Goal: Task Accomplishment & Management: Manage account settings

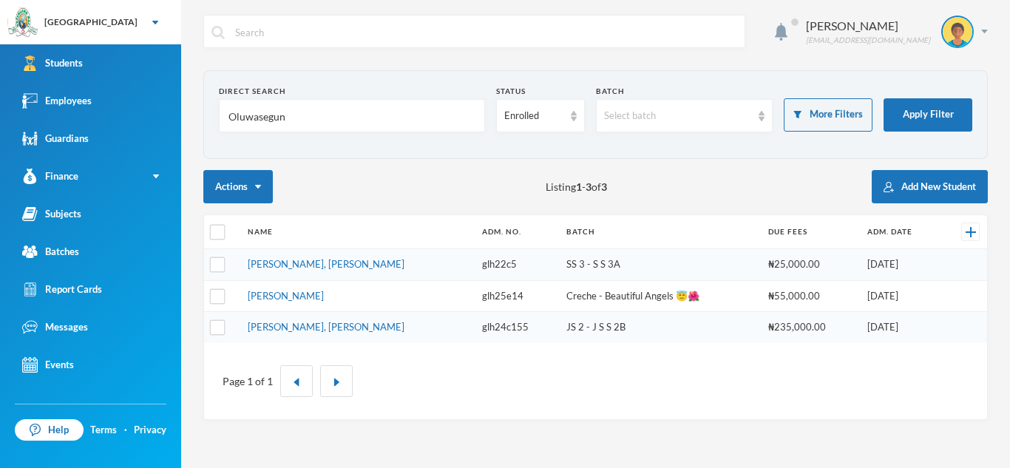
click at [296, 121] on input "Oluwasegun" at bounding box center [352, 116] width 250 height 33
type input "O"
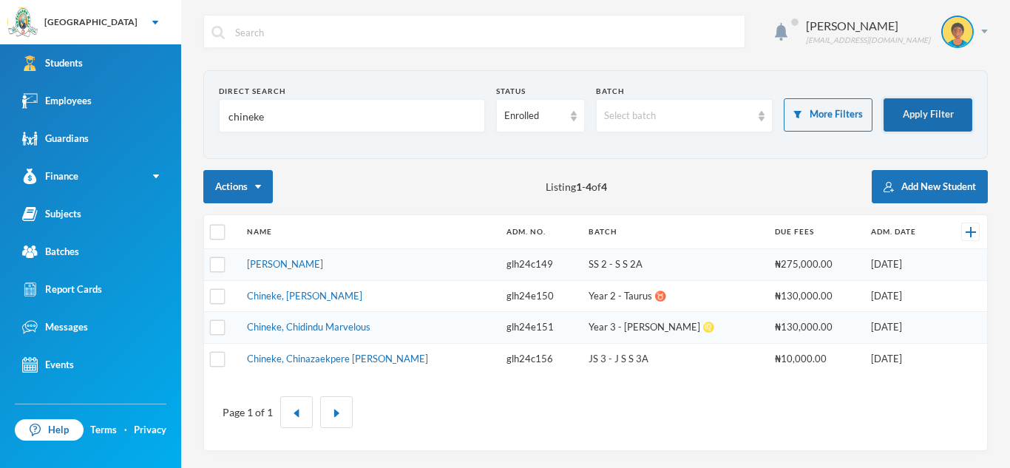
type input "chineke"
click at [918, 114] on button "Apply Filter" at bounding box center [927, 114] width 89 height 33
click at [461, 333] on td "Chineke, Chidindu Marvelous" at bounding box center [369, 328] width 259 height 32
click at [408, 329] on td "Chineke, Chidindu Marvelous" at bounding box center [369, 328] width 259 height 32
click at [344, 330] on link "Chineke, Chidindu Marvelous" at bounding box center [308, 327] width 123 height 12
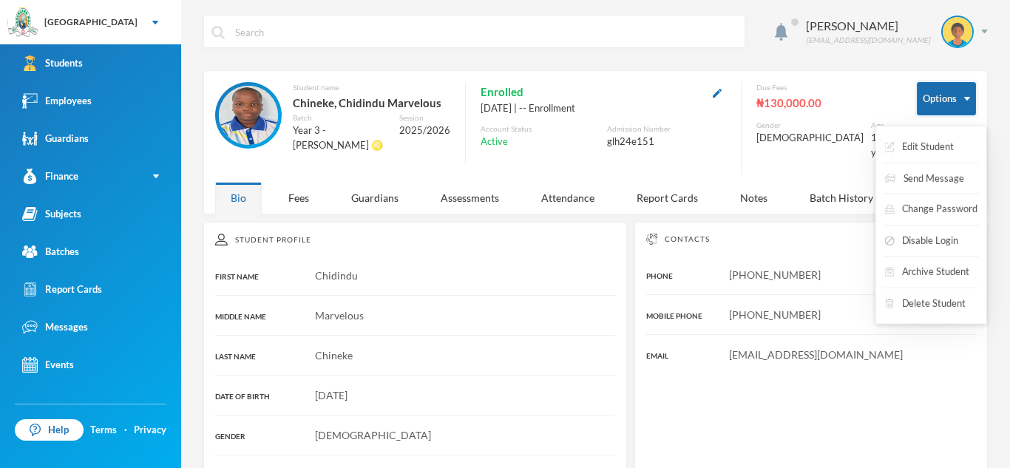
click at [960, 89] on button "Options" at bounding box center [946, 98] width 59 height 33
click at [948, 275] on button "Archive Student" at bounding box center [927, 272] width 88 height 27
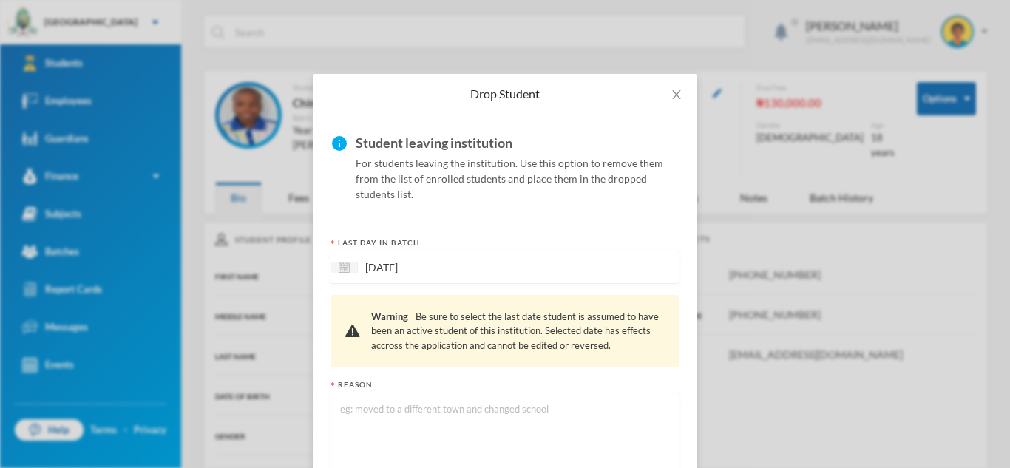
scroll to position [112, 0]
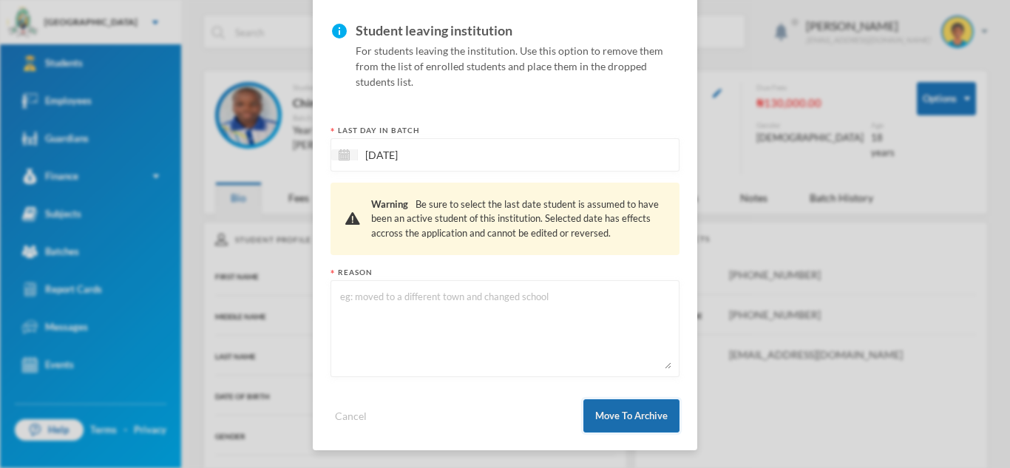
click at [634, 419] on button "Move To Archive" at bounding box center [631, 415] width 96 height 33
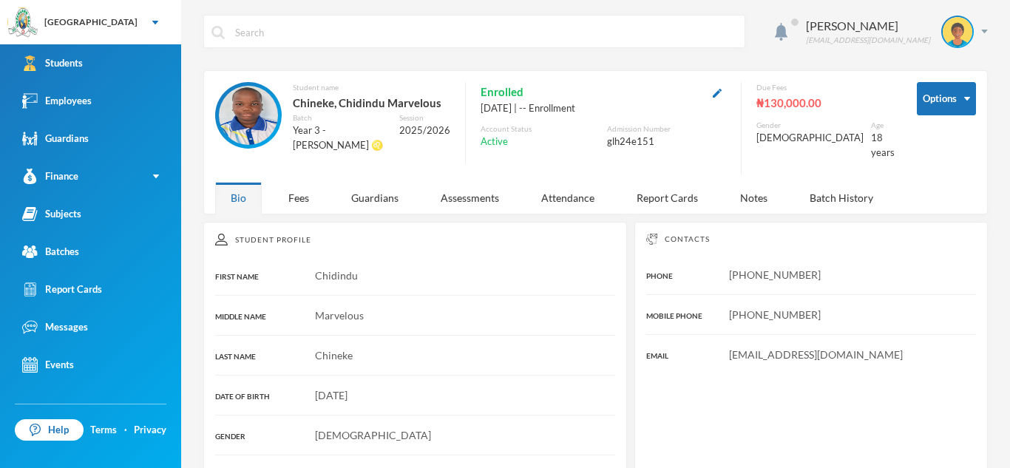
scroll to position [38, 0]
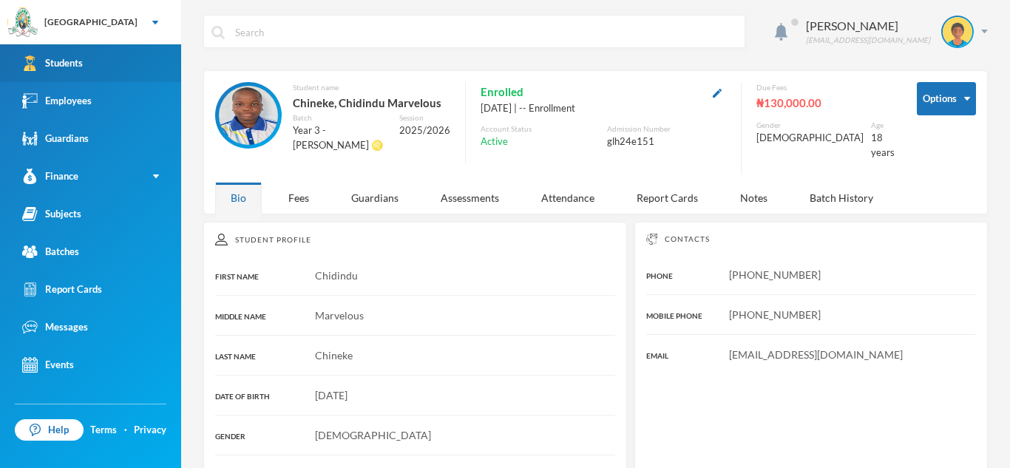
click at [108, 65] on link "Students" at bounding box center [90, 63] width 181 height 38
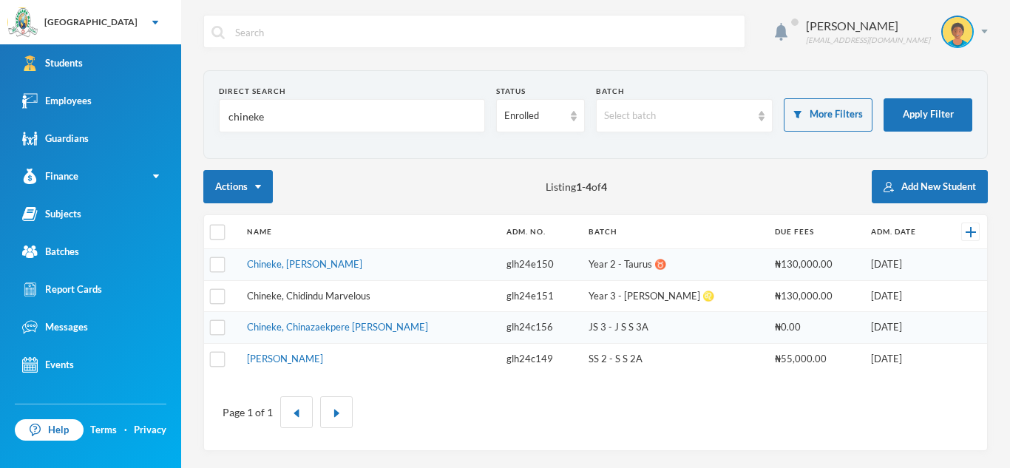
click at [343, 295] on link "Chineke, Chidindu Marvelous" at bounding box center [308, 296] width 123 height 12
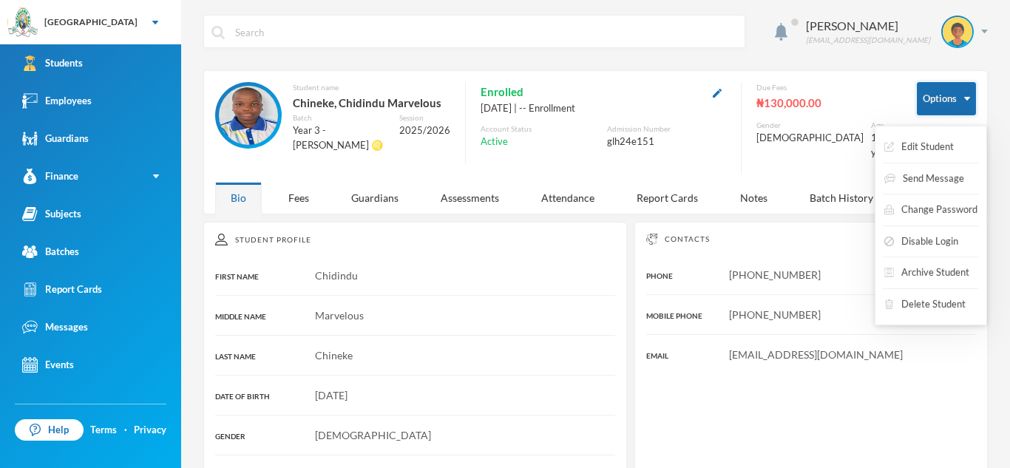
click at [965, 90] on button "Options" at bounding box center [946, 98] width 59 height 33
click at [931, 268] on button "Archive Student" at bounding box center [927, 272] width 88 height 27
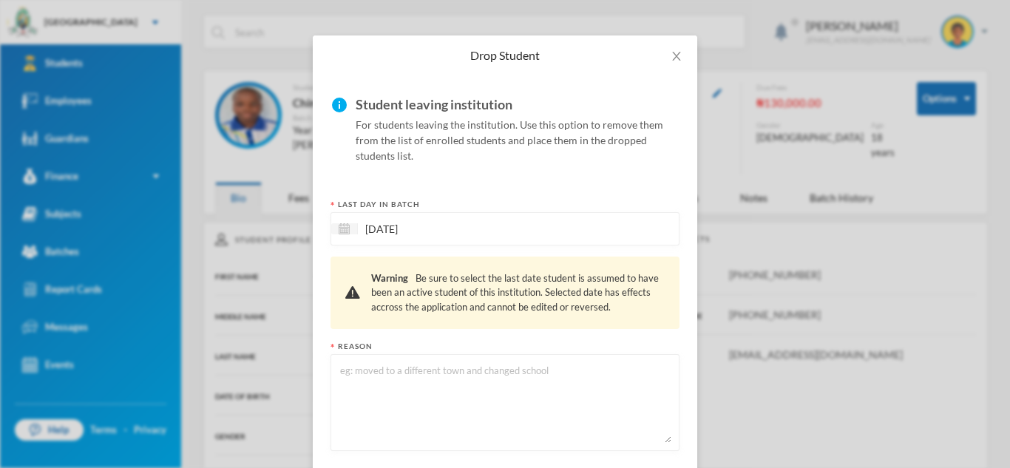
scroll to position [112, 0]
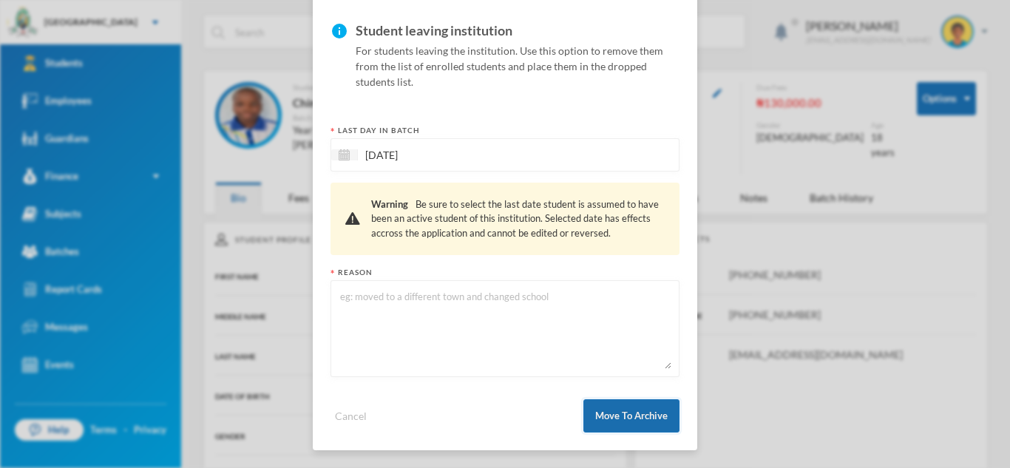
click at [638, 407] on button "Move To Archive" at bounding box center [631, 415] width 96 height 33
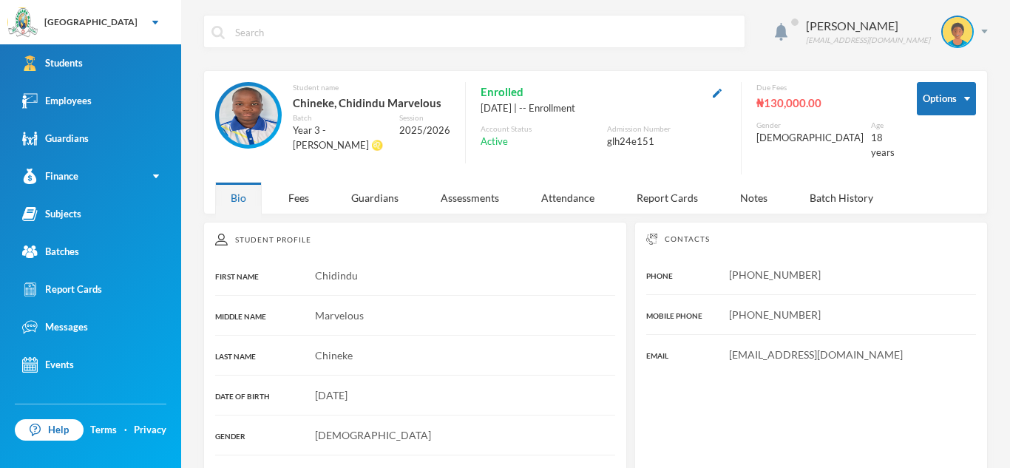
scroll to position [38, 0]
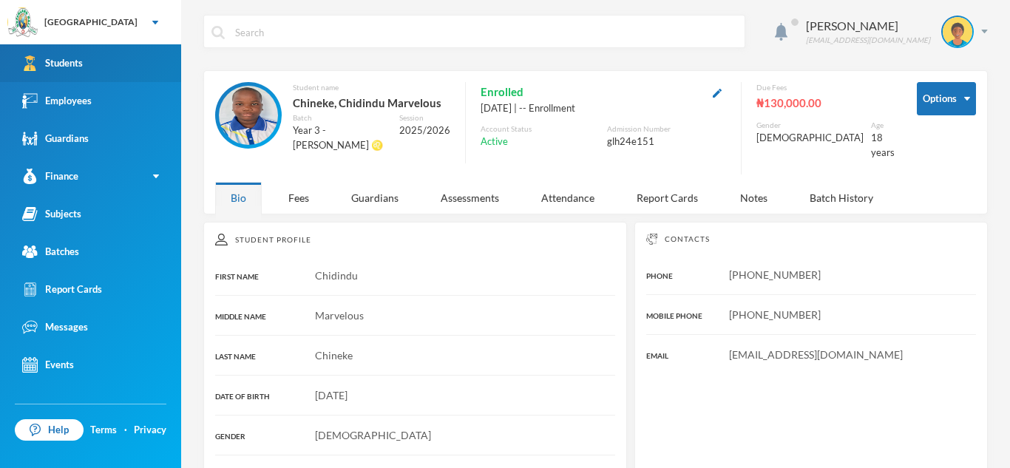
click at [104, 69] on link "Students" at bounding box center [90, 63] width 181 height 38
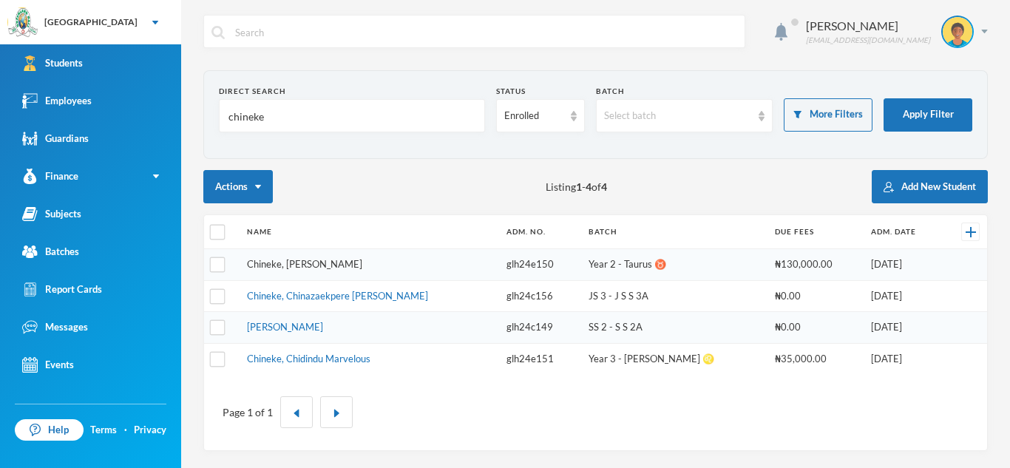
click at [337, 268] on link "Chineke, [PERSON_NAME]" at bounding box center [304, 264] width 115 height 12
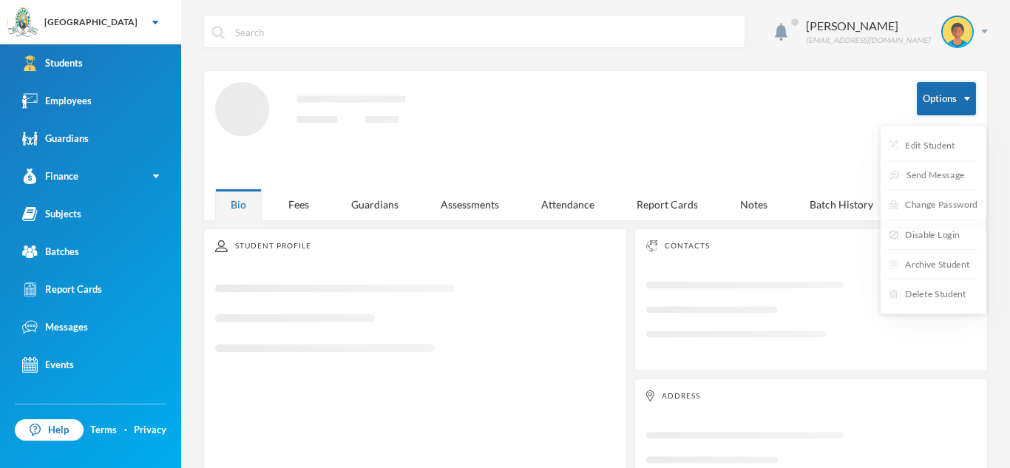
click at [954, 95] on button "Options" at bounding box center [946, 98] width 59 height 33
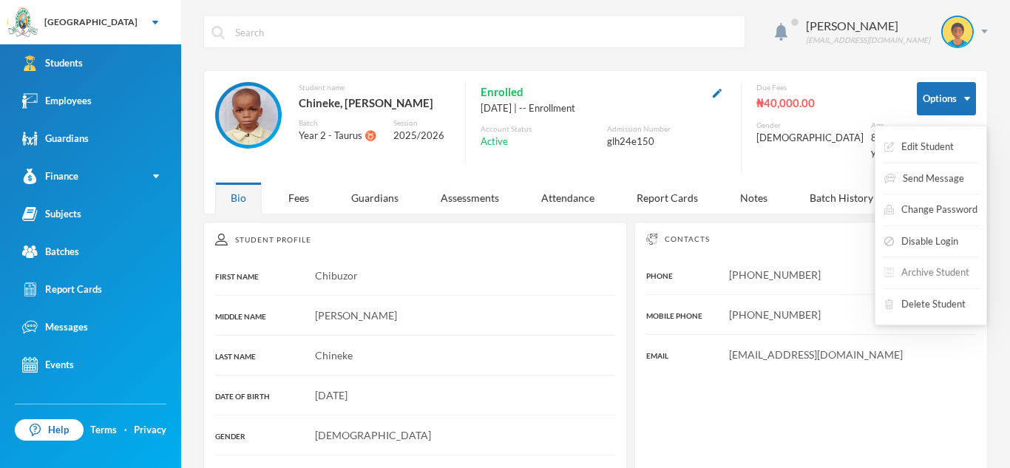
click at [914, 275] on button "Archive Student" at bounding box center [927, 272] width 88 height 27
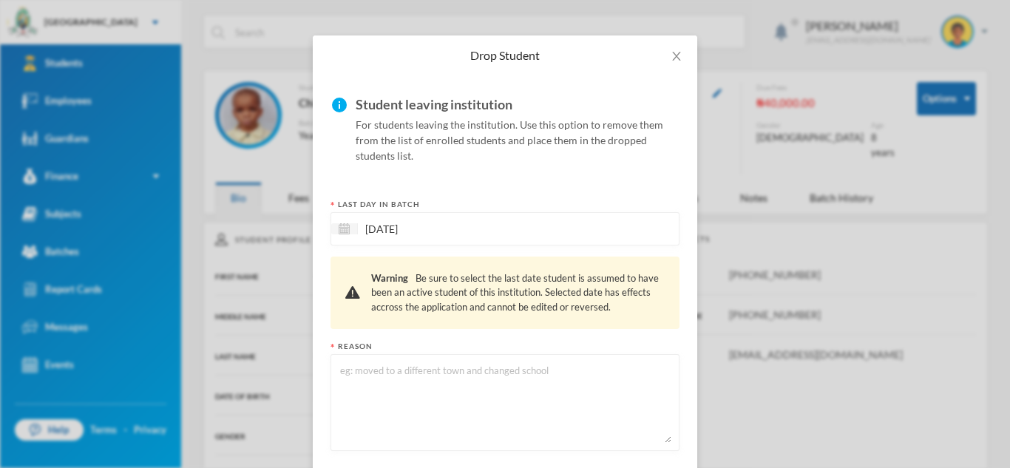
scroll to position [112, 0]
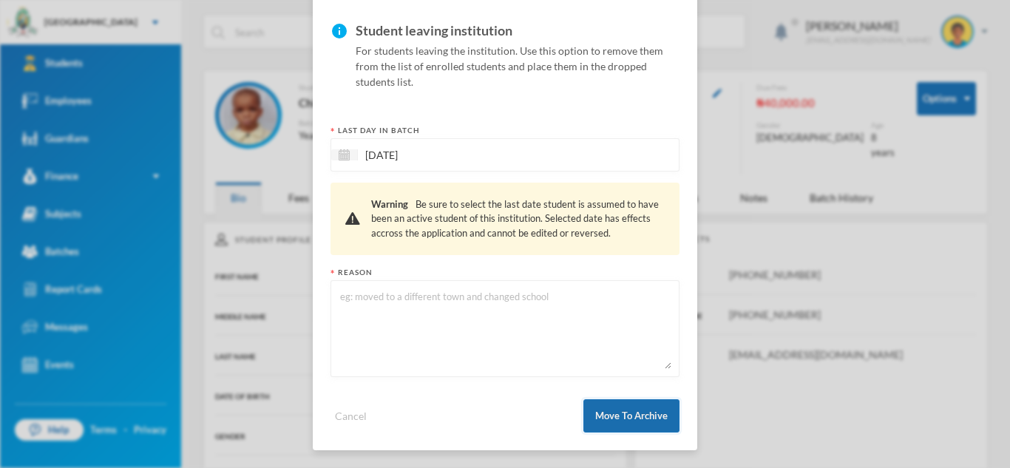
click at [656, 424] on button "Move To Archive" at bounding box center [631, 415] width 96 height 33
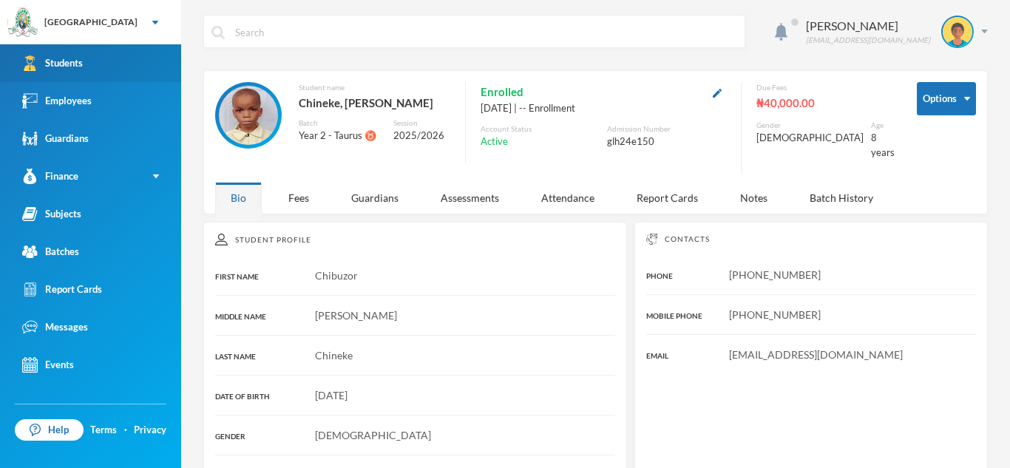
click at [157, 69] on link "Students" at bounding box center [90, 63] width 181 height 38
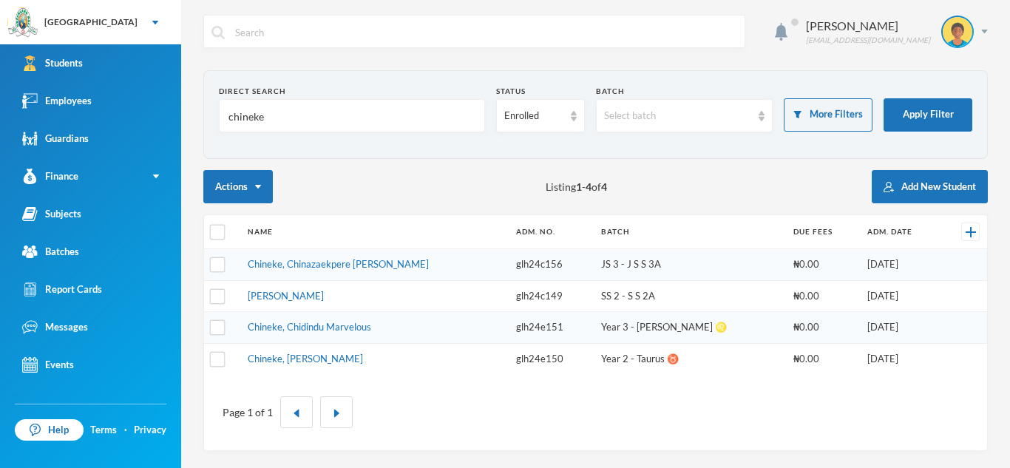
click at [285, 120] on input "chineke" at bounding box center [352, 116] width 250 height 33
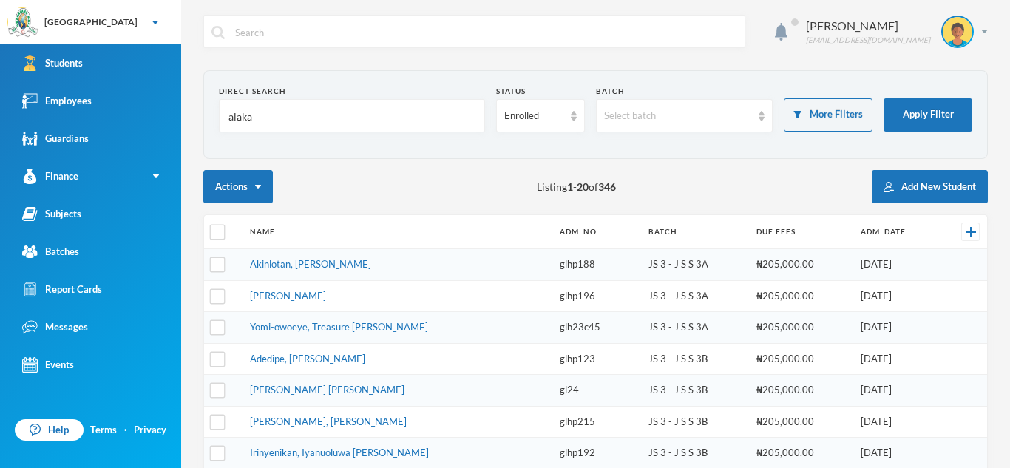
click at [262, 118] on input "alaka" at bounding box center [352, 116] width 250 height 33
type input "a"
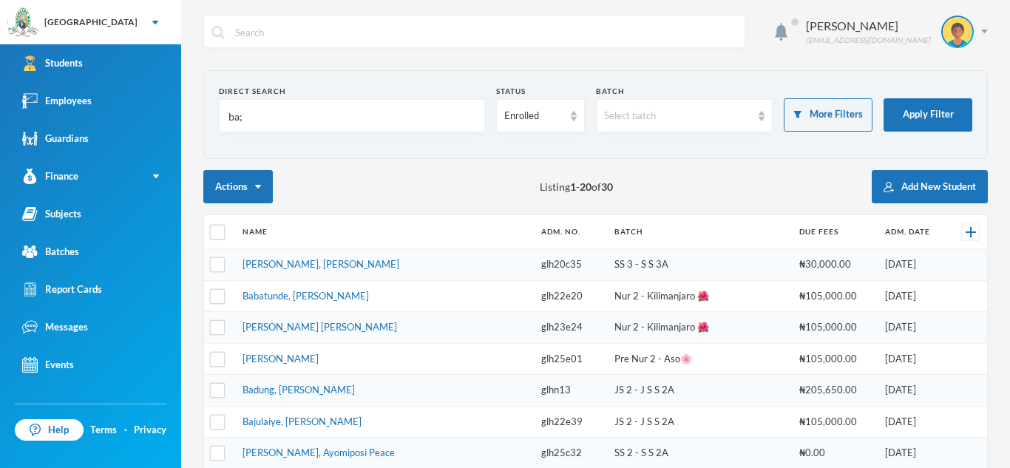
click at [251, 111] on input "ba;" at bounding box center [352, 116] width 250 height 33
type input "b"
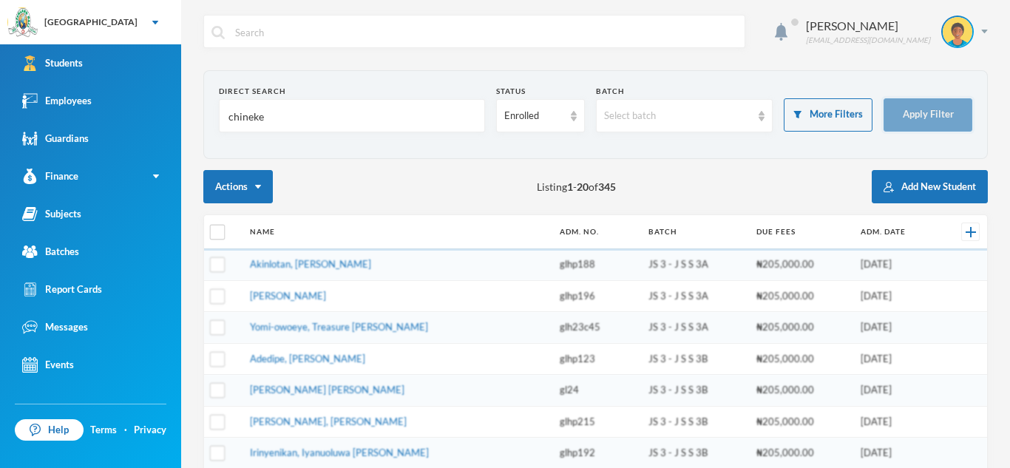
type input "chineke"
click at [939, 112] on button "Apply Filter" at bounding box center [927, 114] width 89 height 33
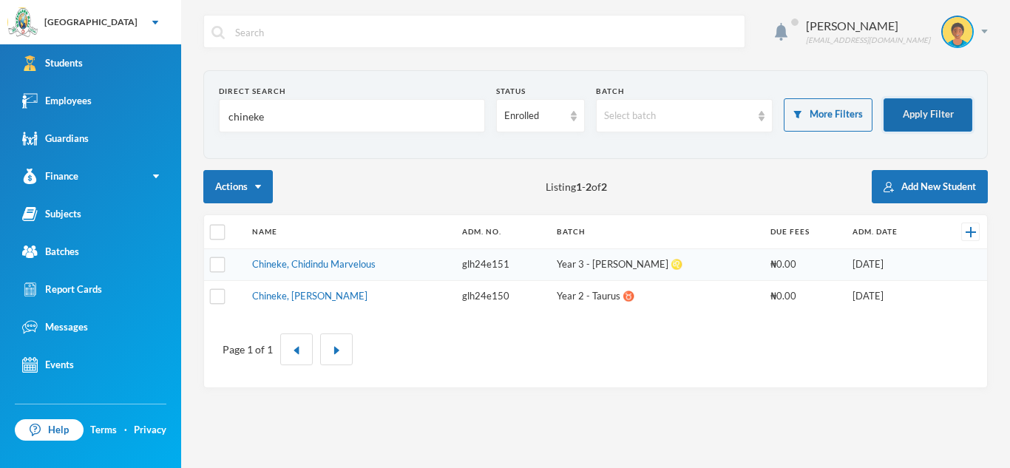
click at [906, 122] on button "Apply Filter" at bounding box center [927, 114] width 89 height 33
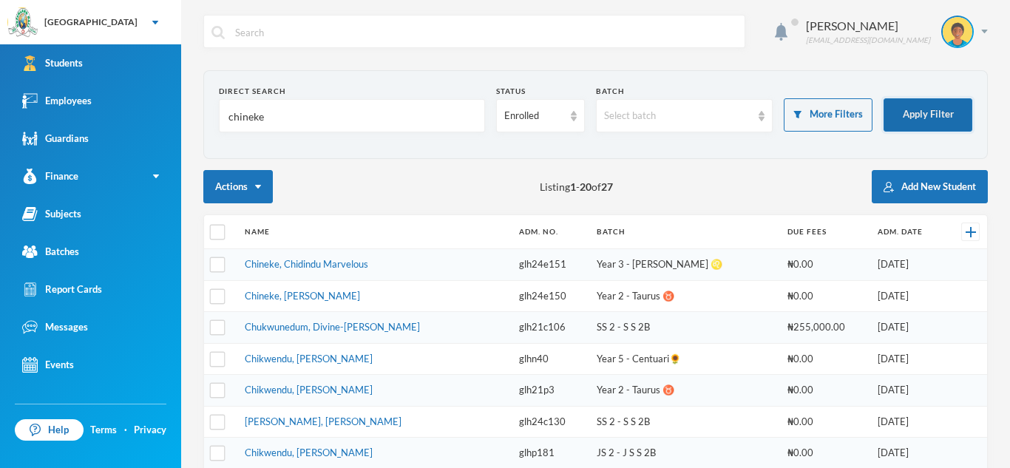
click at [920, 103] on button "Apply Filter" at bounding box center [927, 114] width 89 height 33
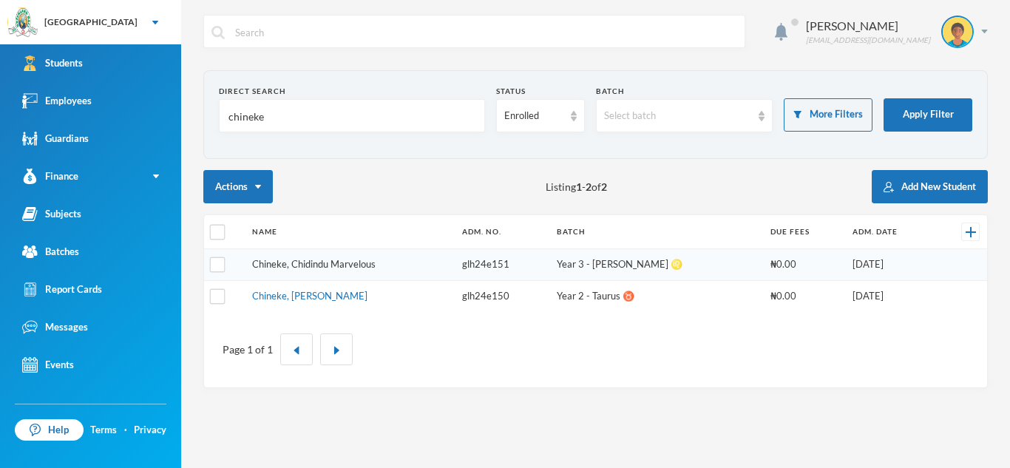
click at [361, 265] on link "Chineke, Chidindu Marvelous" at bounding box center [313, 264] width 123 height 12
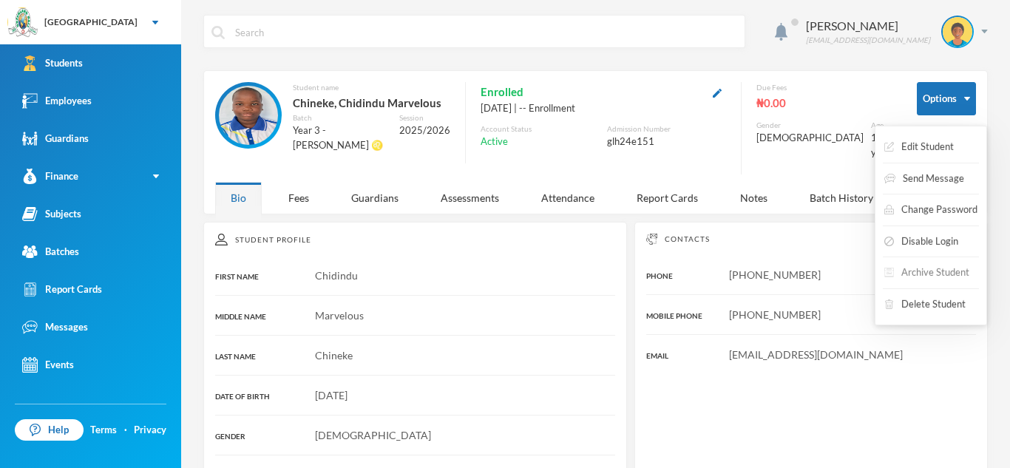
click at [916, 276] on button "Archive Student" at bounding box center [927, 272] width 88 height 27
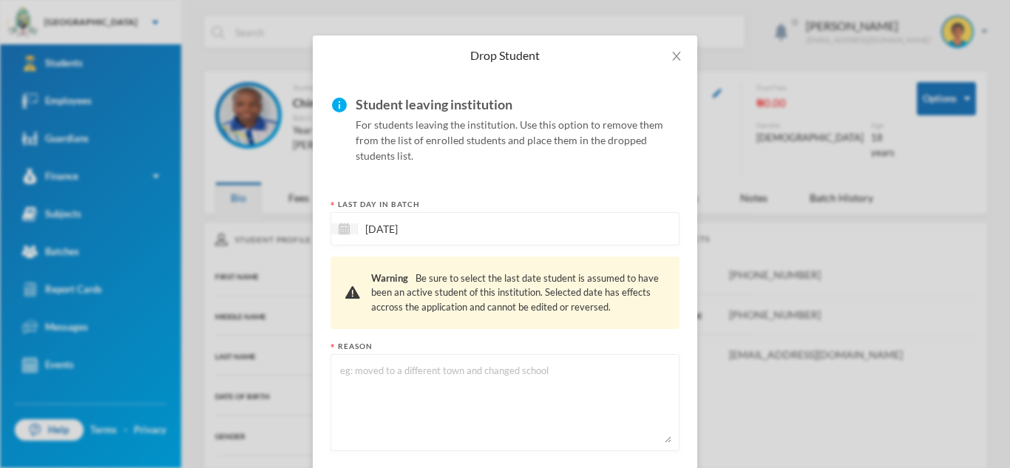
scroll to position [112, 0]
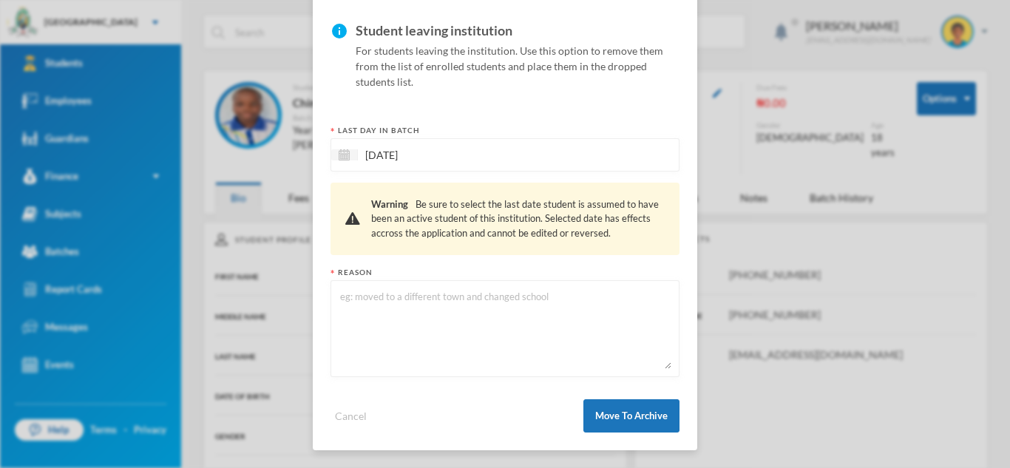
click at [373, 299] on textarea at bounding box center [505, 328] width 333 height 81
type textarea "Moved to different town"
click at [617, 421] on button "Move To Archive" at bounding box center [631, 415] width 96 height 33
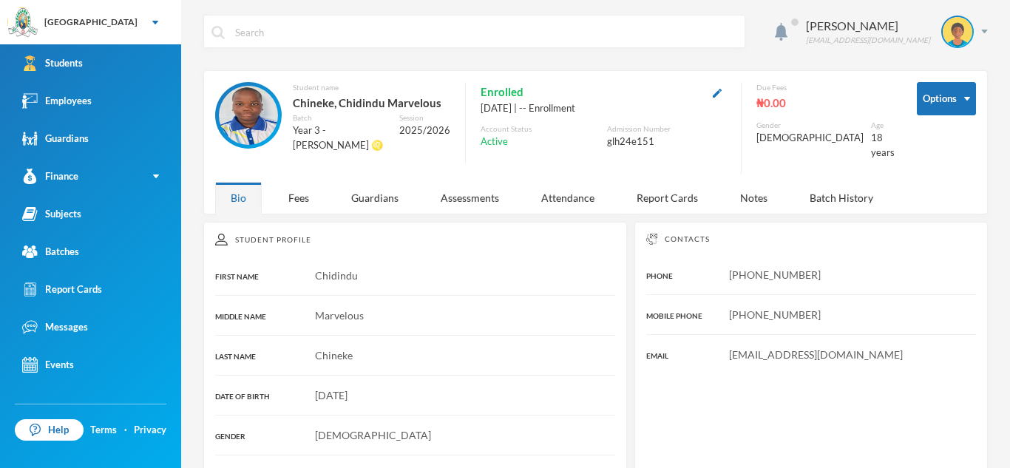
scroll to position [38, 0]
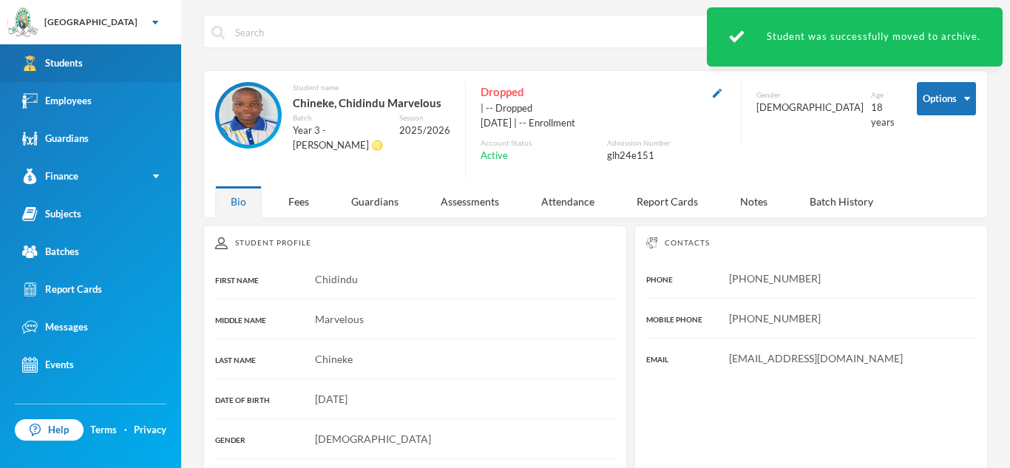
click at [86, 61] on link "Students" at bounding box center [90, 63] width 181 height 38
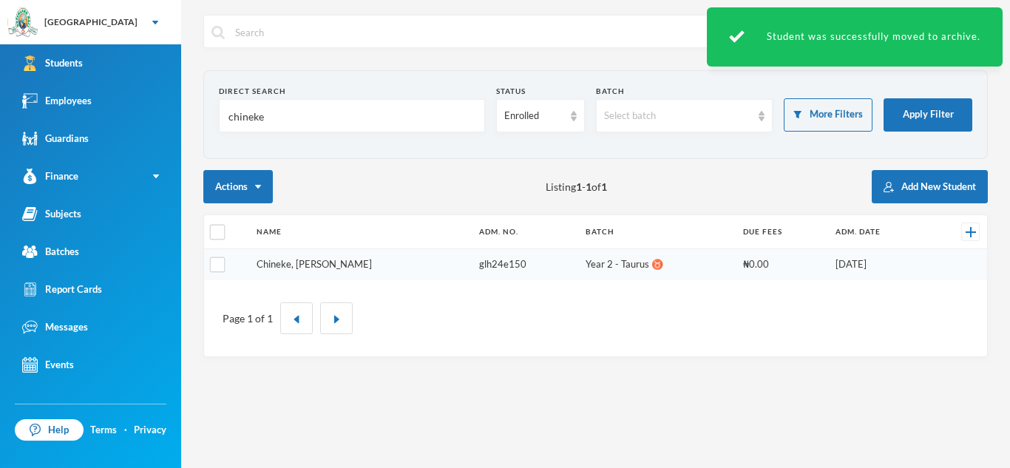
click at [347, 263] on link "Chineke, [PERSON_NAME]" at bounding box center [314, 264] width 115 height 12
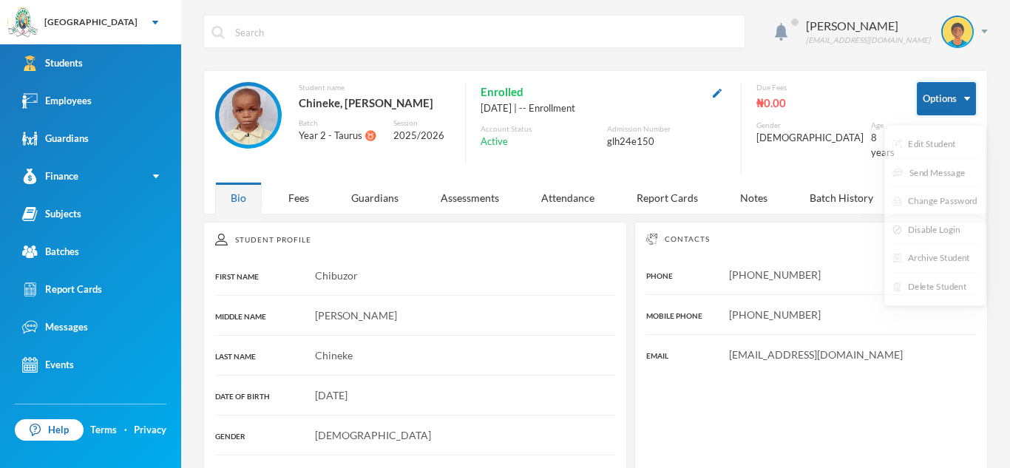
click at [967, 95] on button "Options" at bounding box center [946, 98] width 59 height 33
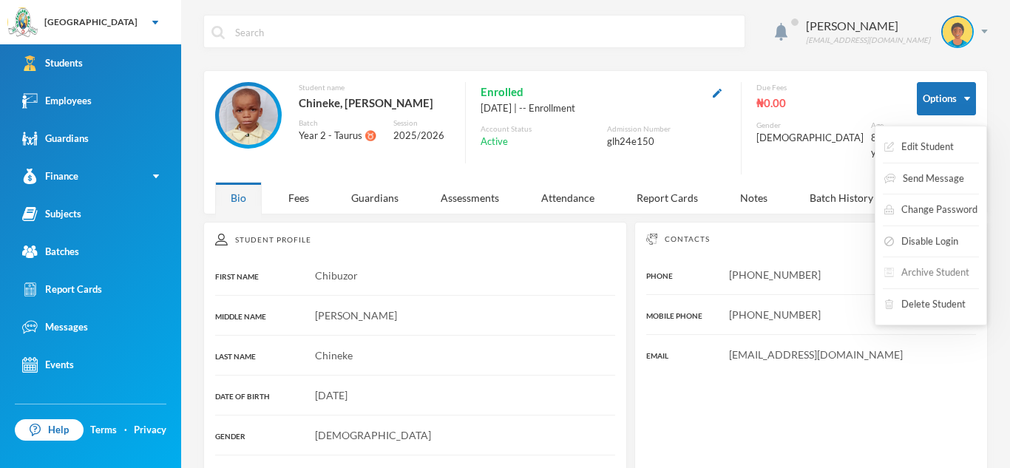
click at [929, 276] on button "Archive Student" at bounding box center [927, 272] width 88 height 27
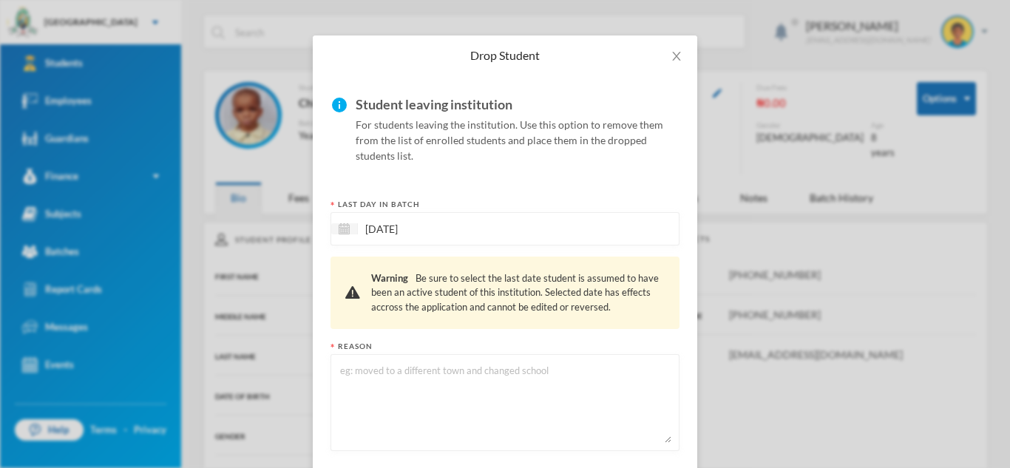
click at [372, 373] on textarea at bounding box center [505, 402] width 333 height 81
type textarea "Movrd"
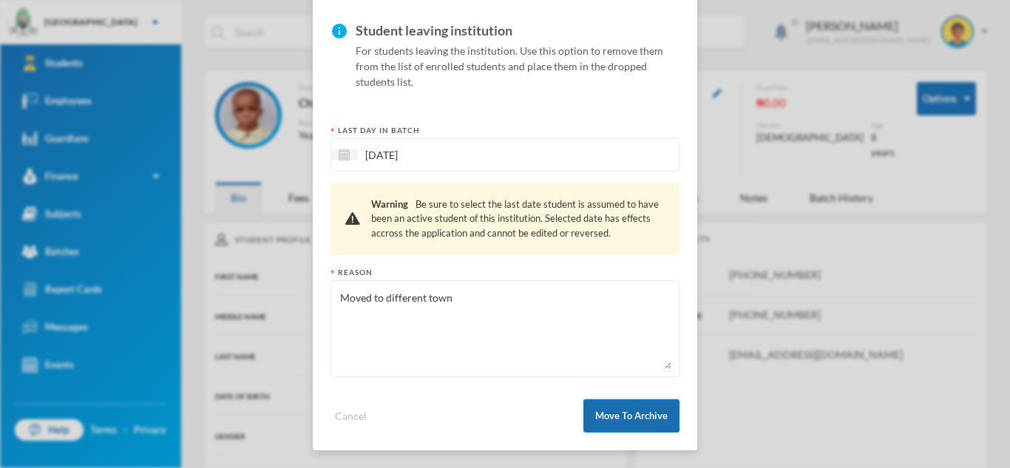
type textarea "Moved to different town"
click at [641, 421] on button "Move To Archive" at bounding box center [631, 415] width 96 height 33
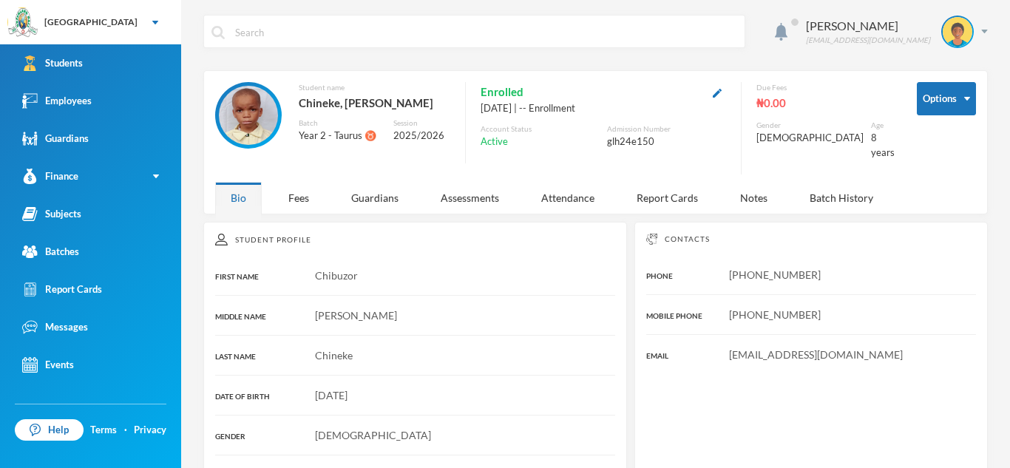
scroll to position [38, 0]
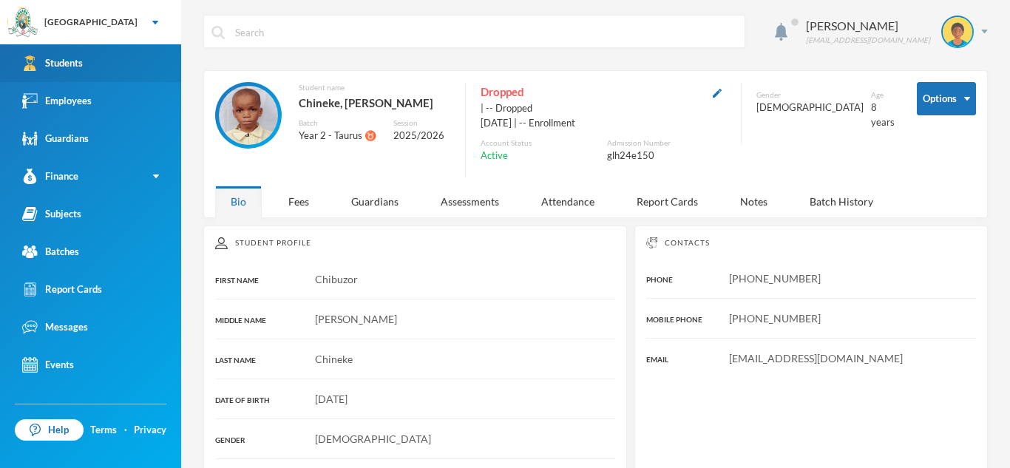
click at [81, 75] on link "Students" at bounding box center [90, 63] width 181 height 38
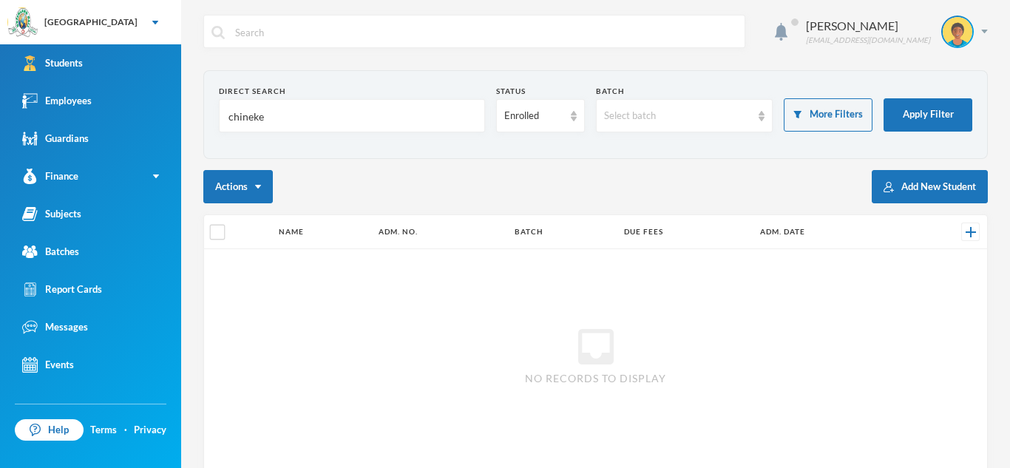
click at [296, 130] on input "chineke" at bounding box center [352, 116] width 250 height 33
type input "c"
type input "?;"
click at [302, 120] on input "?;" at bounding box center [352, 116] width 250 height 33
type input "?"
